Goal: Task Accomplishment & Management: Use online tool/utility

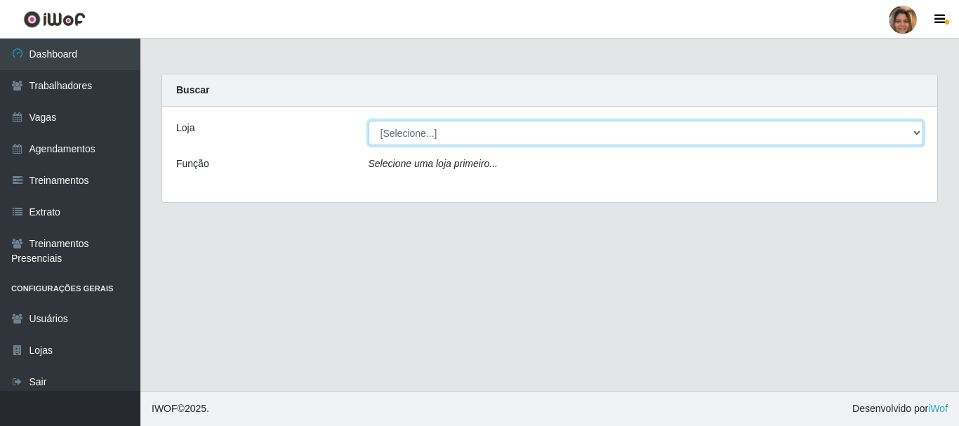
click at [903, 130] on select "[Selecione...] Mar Vermelho - CEASA Mar Vermelho - Centro de Distribuição" at bounding box center [646, 133] width 555 height 25
select select "474"
click at [369, 121] on select "[Selecione...] Mar Vermelho - CEASA Mar Vermelho - Centro de Distribuição" at bounding box center [646, 133] width 555 height 25
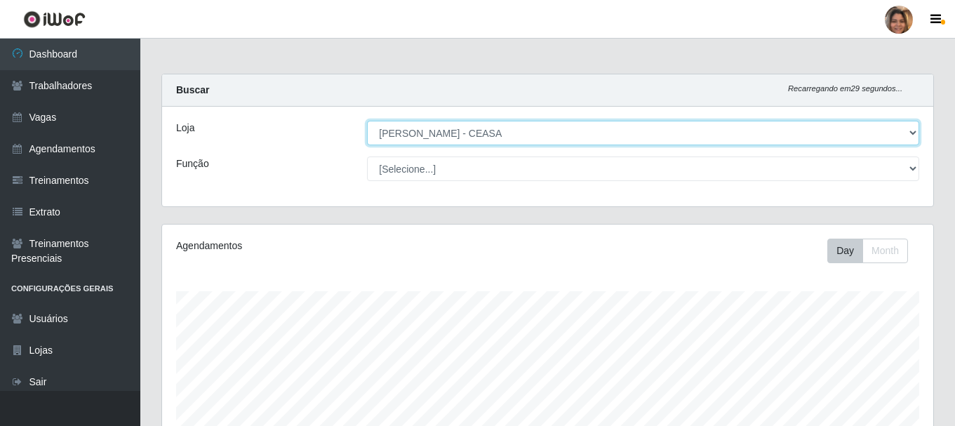
scroll to position [291, 771]
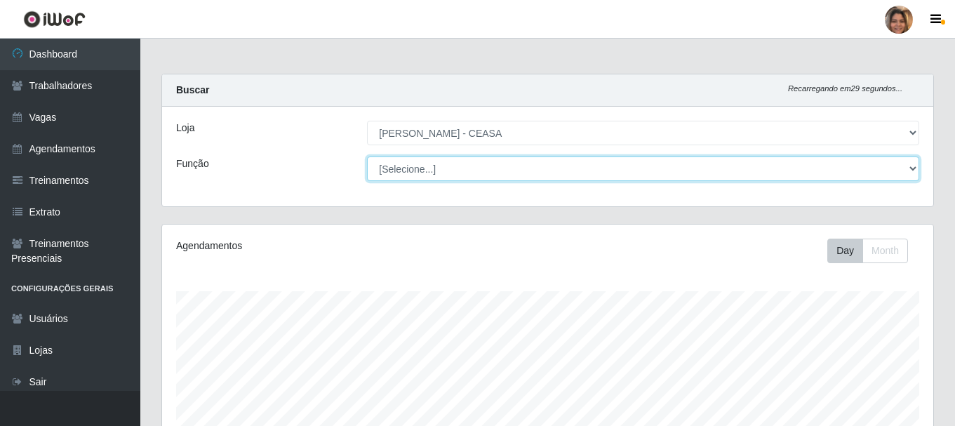
click at [481, 172] on select "[Selecione...] Repositor Repositor + Repositor ++" at bounding box center [643, 169] width 552 height 25
select select "24"
click at [367, 157] on select "[Selecione...] Repositor Repositor + Repositor ++" at bounding box center [643, 169] width 552 height 25
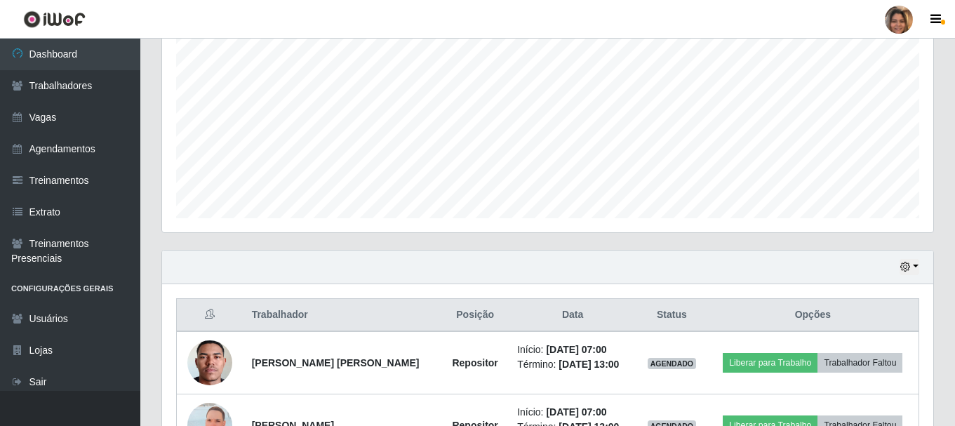
scroll to position [381, 0]
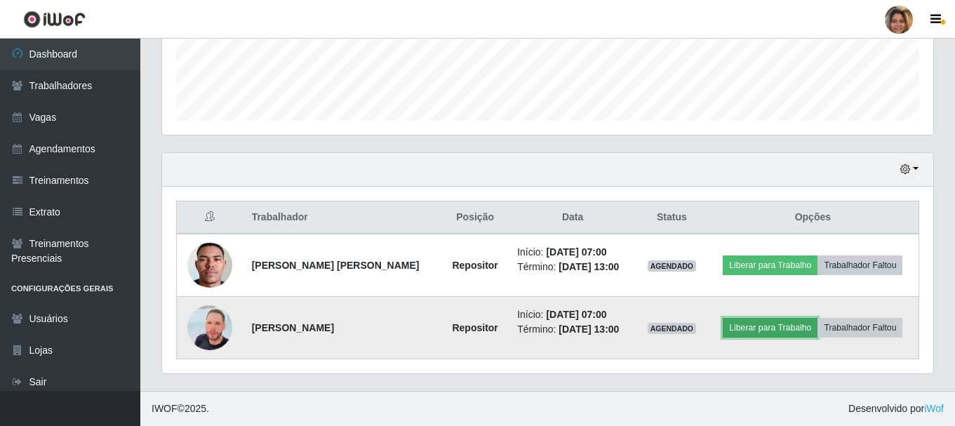
click at [804, 326] on button "Liberar para Trabalho" at bounding box center [770, 328] width 95 height 20
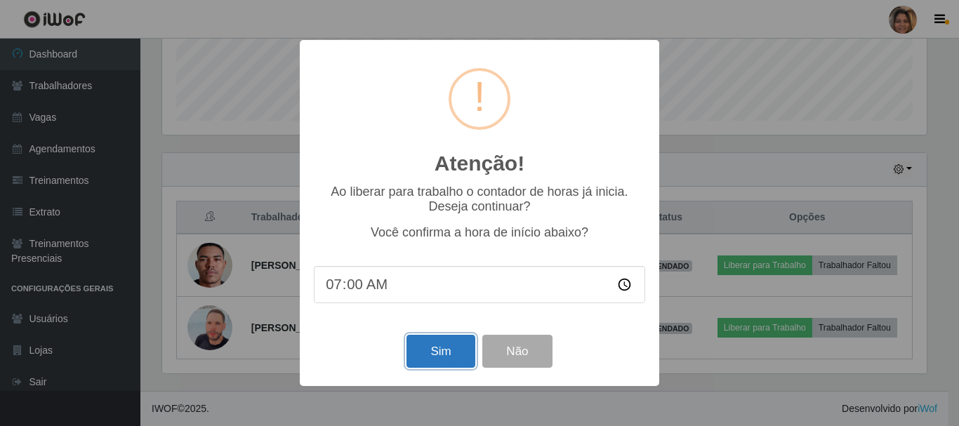
click at [440, 350] on button "Sim" at bounding box center [440, 351] width 68 height 33
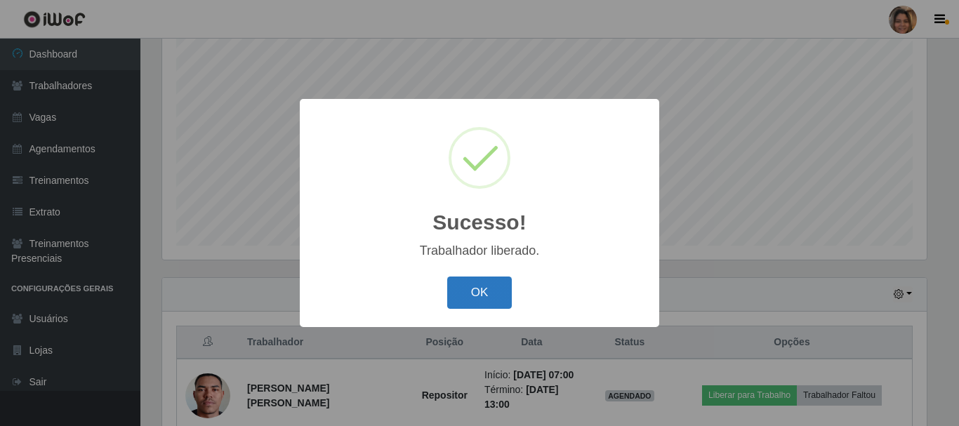
click at [482, 300] on button "OK" at bounding box center [479, 293] width 65 height 33
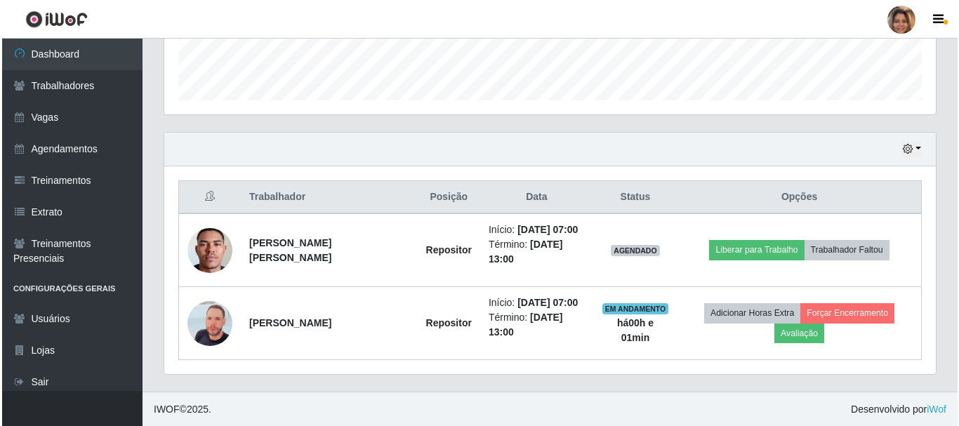
scroll to position [402, 0]
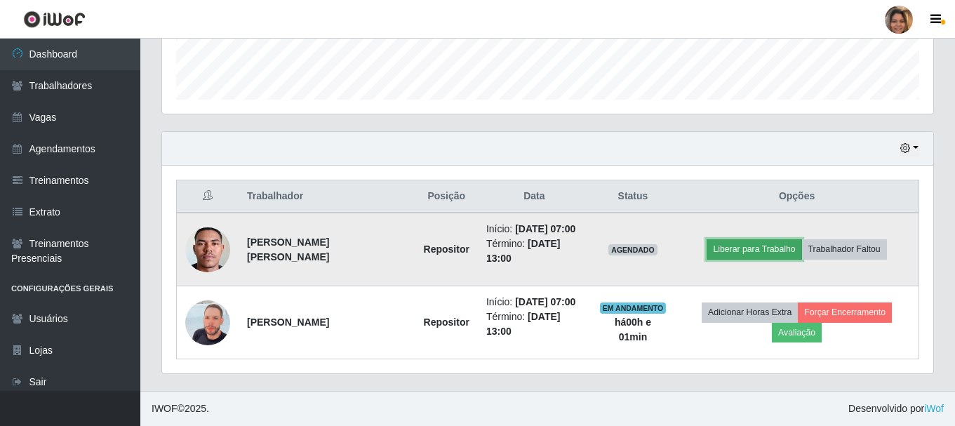
click at [776, 241] on button "Liberar para Trabalho" at bounding box center [754, 249] width 95 height 20
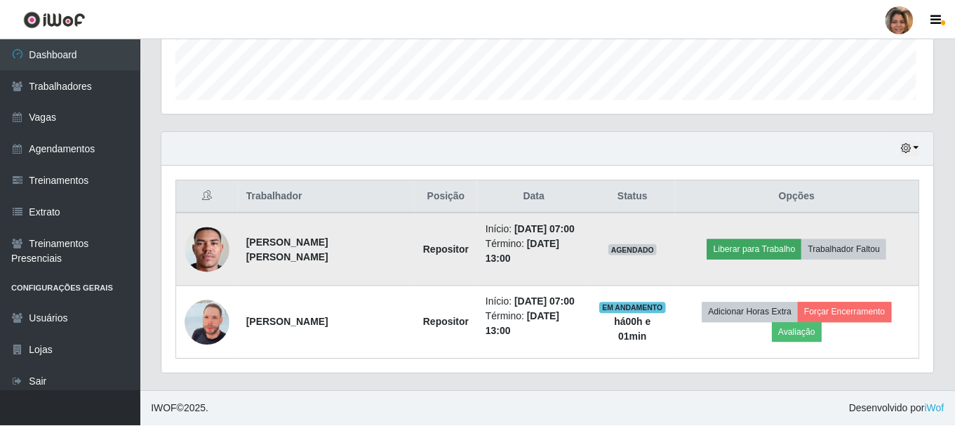
scroll to position [291, 764]
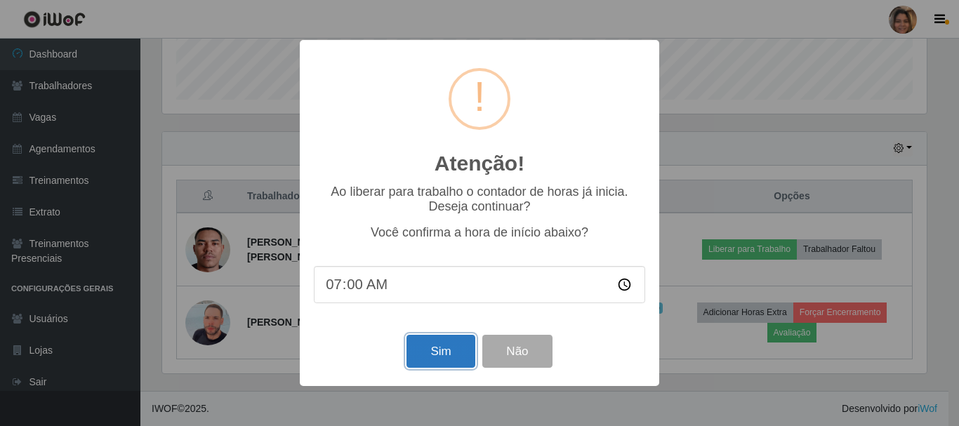
click at [453, 341] on button "Sim" at bounding box center [440, 351] width 68 height 33
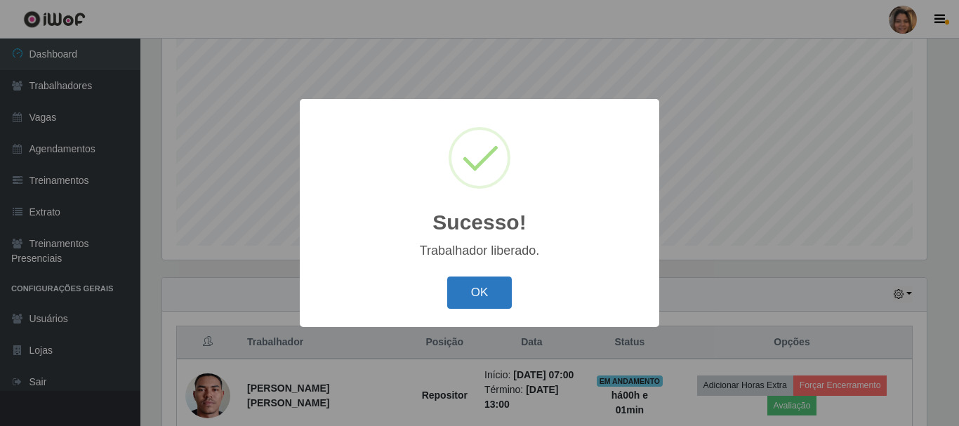
click at [504, 282] on button "OK" at bounding box center [479, 293] width 65 height 33
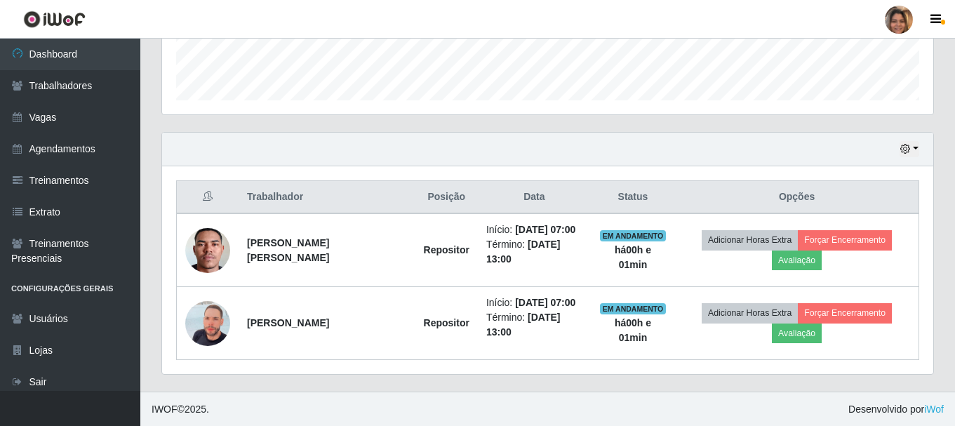
scroll to position [402, 0]
